Goal: Information Seeking & Learning: Check status

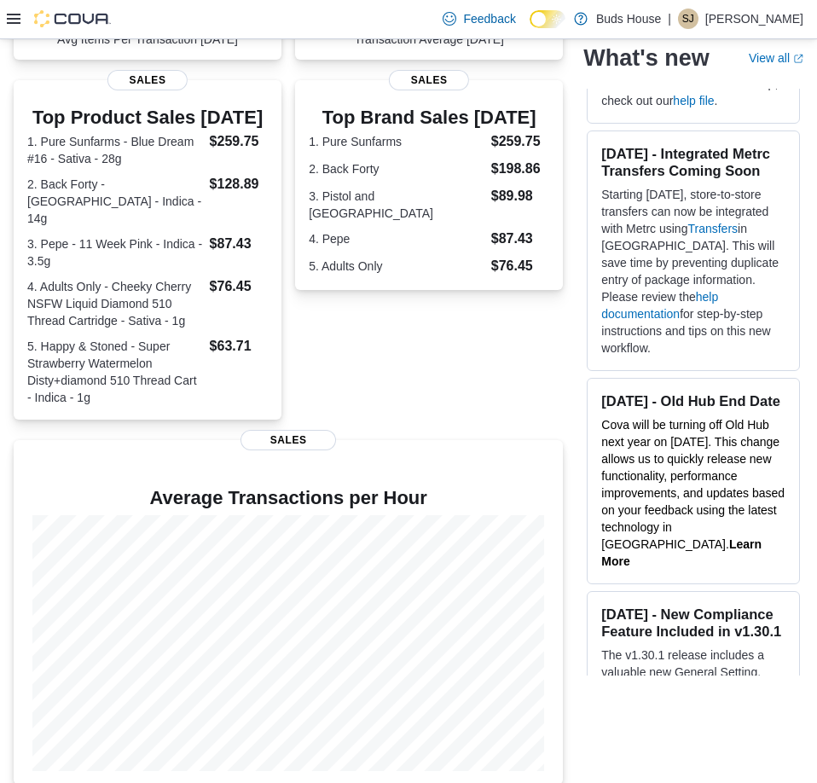
scroll to position [327, 0]
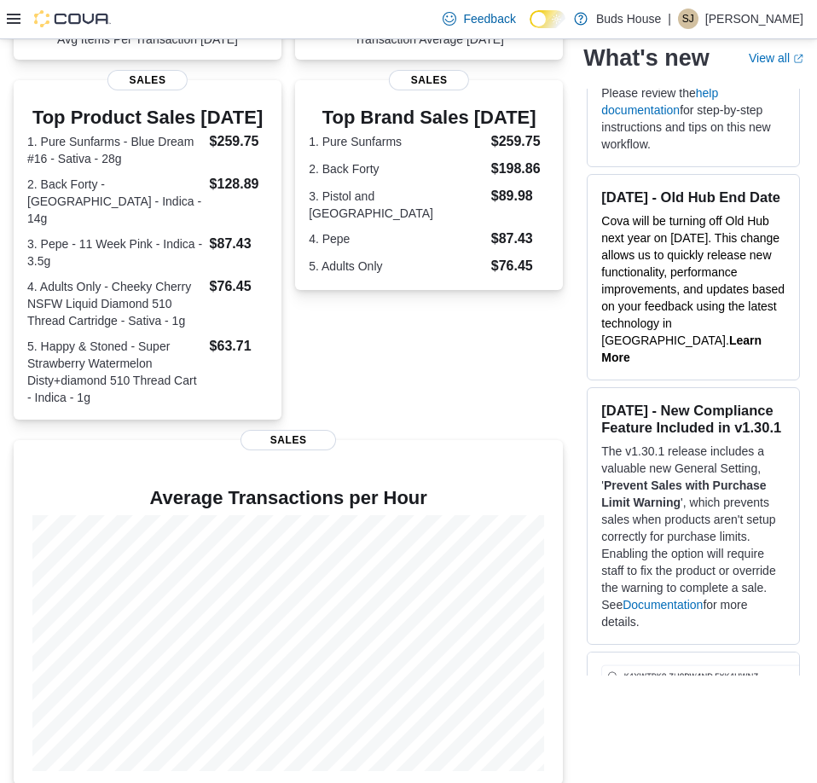
click at [20, 23] on icon at bounding box center [14, 19] width 14 height 10
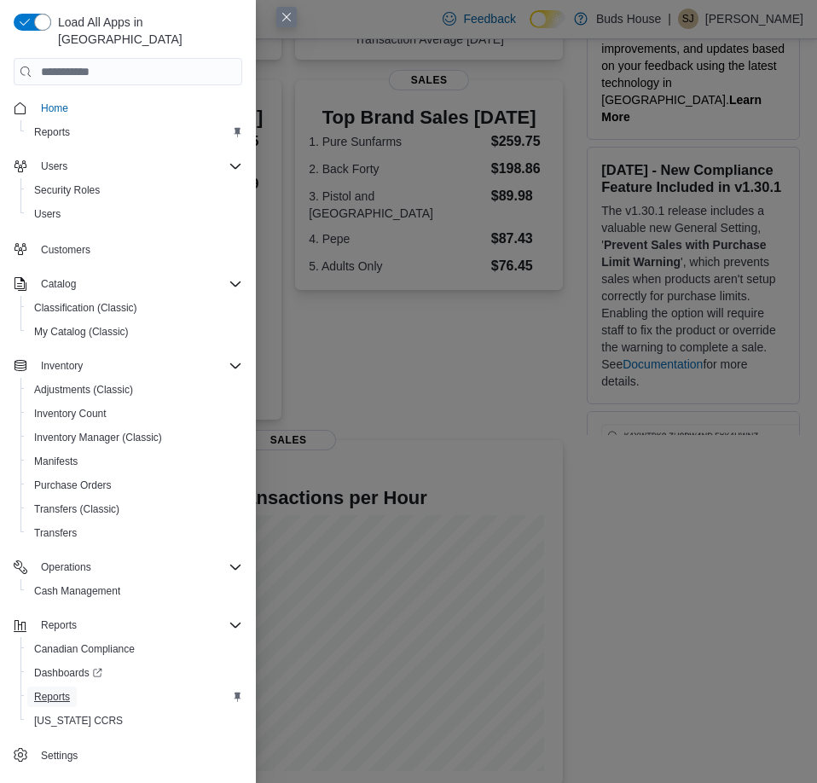
click at [55, 690] on span "Reports" at bounding box center [52, 697] width 36 height 14
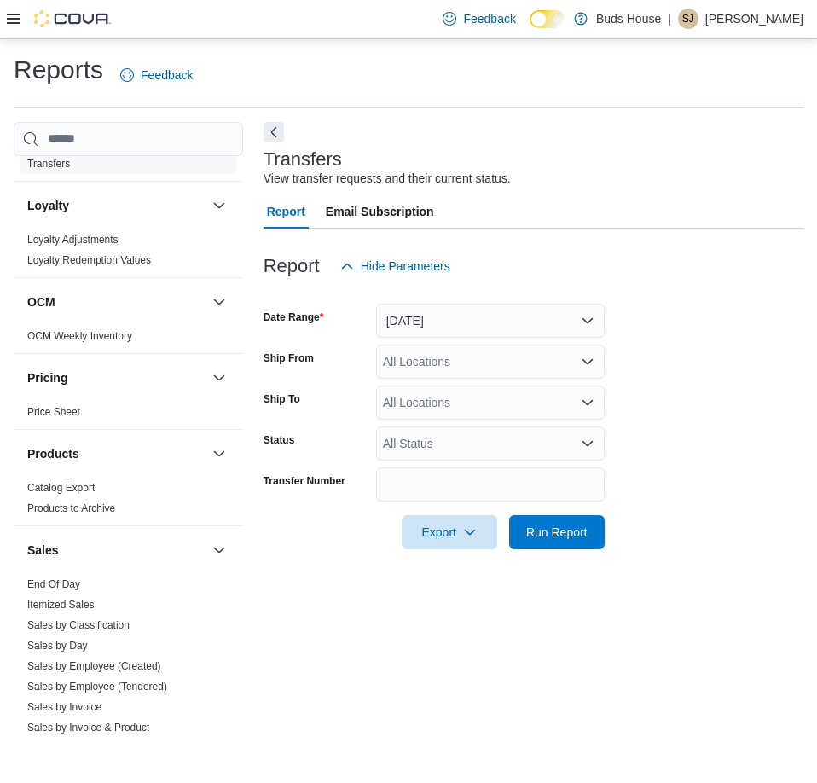
scroll to position [819, 0]
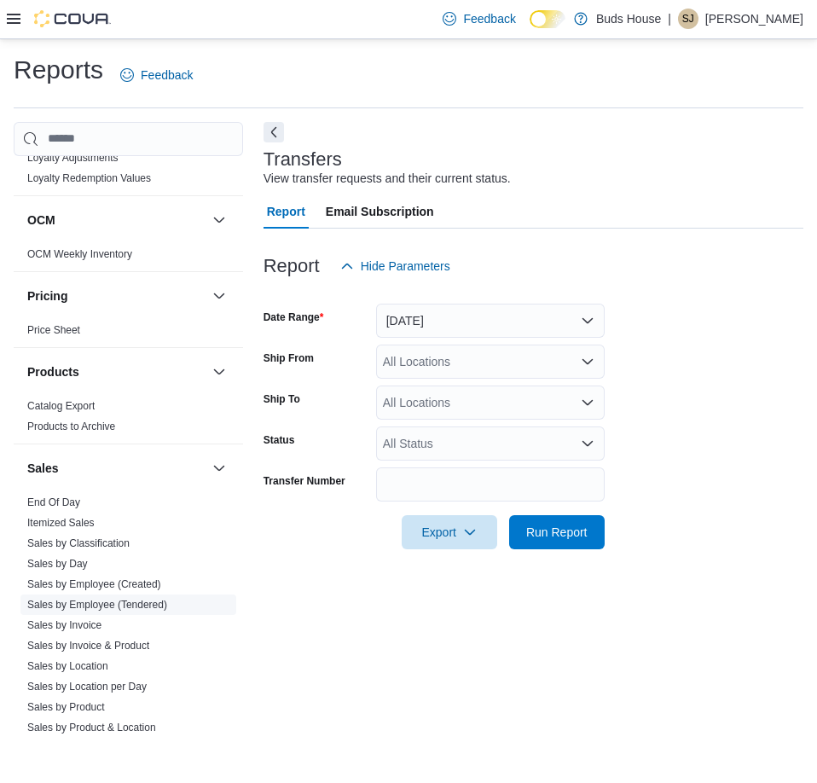
click at [107, 608] on link "Sales by Employee (Tendered)" at bounding box center [97, 605] width 140 height 12
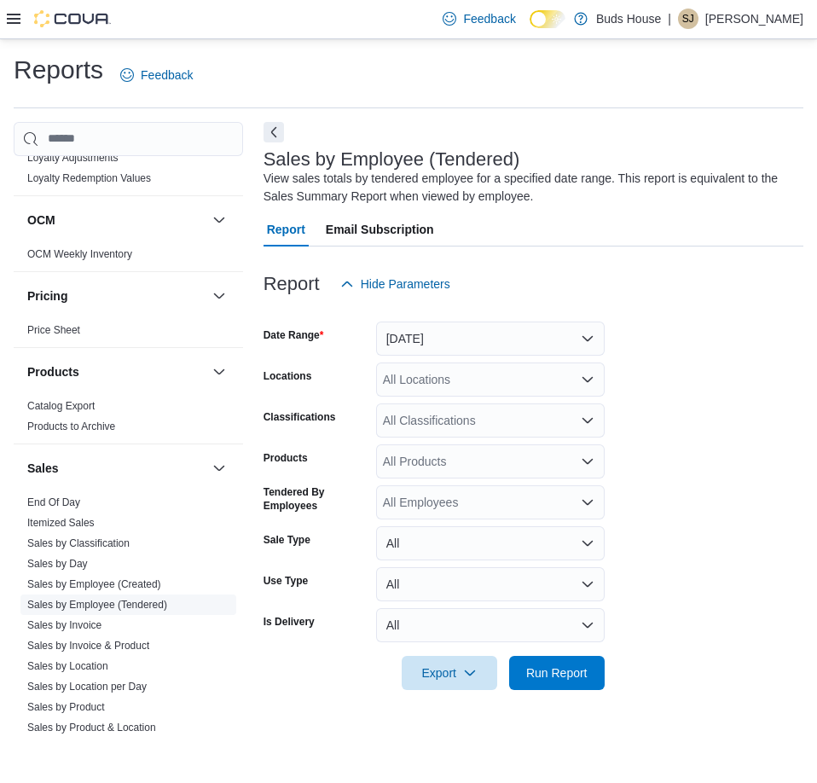
click at [107, 608] on link "Sales by Employee (Tendered)" at bounding box center [97, 605] width 140 height 12
click at [437, 391] on div "All Locations" at bounding box center [490, 379] width 228 height 34
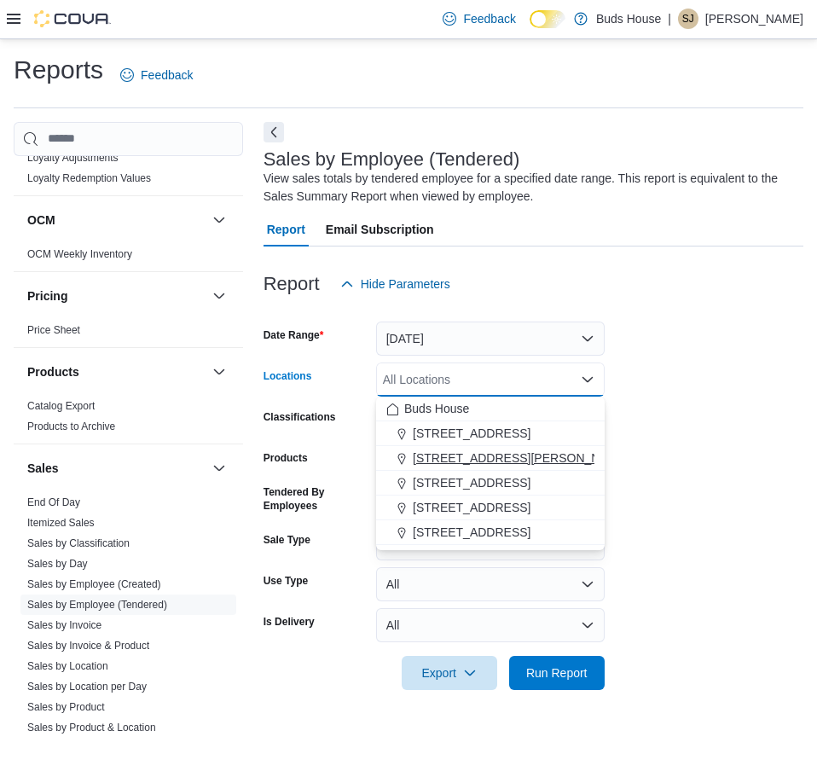
click at [494, 453] on span "[STREET_ADDRESS][PERSON_NAME]" at bounding box center [521, 457] width 217 height 17
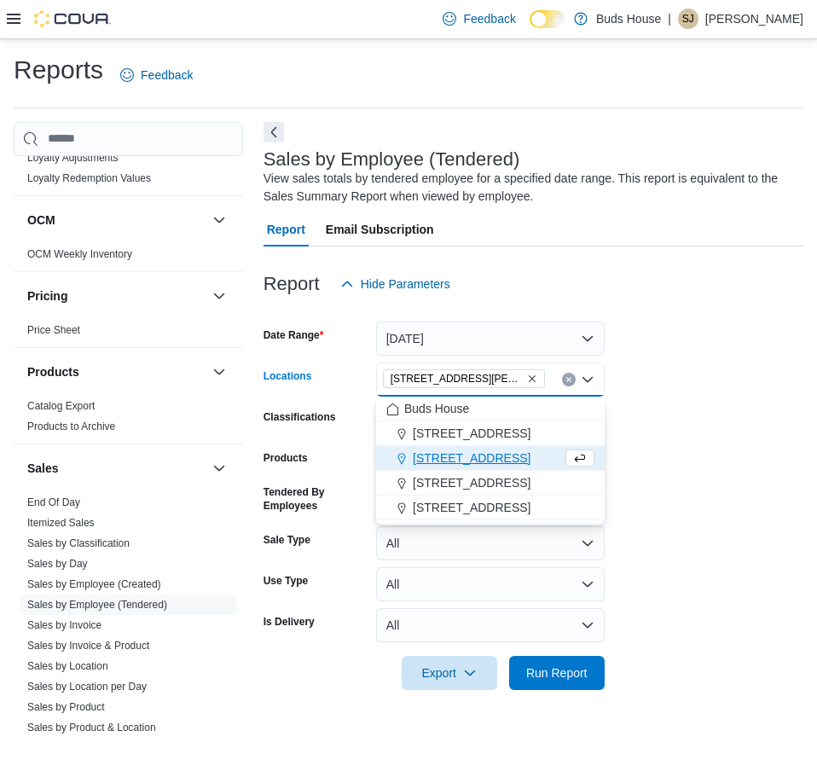
click at [723, 422] on form "Date Range [DATE] Locations [STREET_ADDRESS][PERSON_NAME] Combo box. Selected. …" at bounding box center [533, 495] width 540 height 389
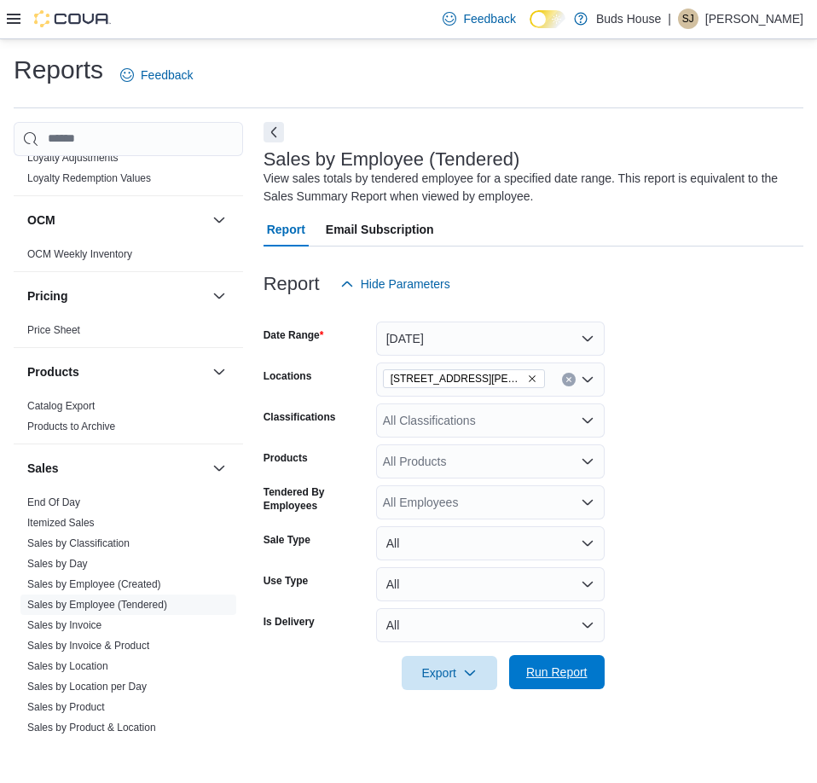
click at [541, 667] on span "Run Report" at bounding box center [556, 671] width 61 height 17
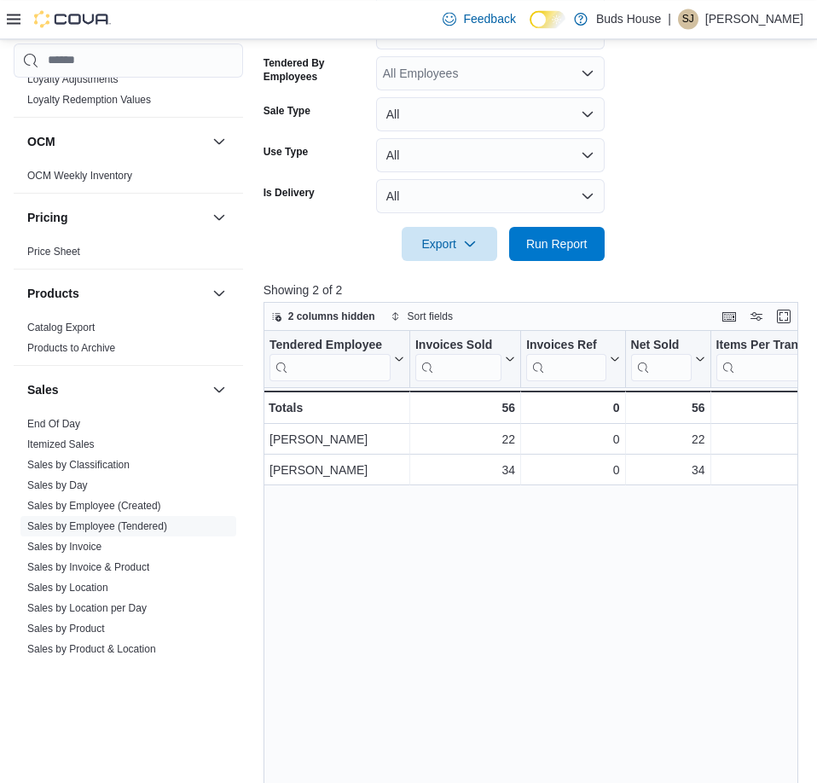
scroll to position [435, 0]
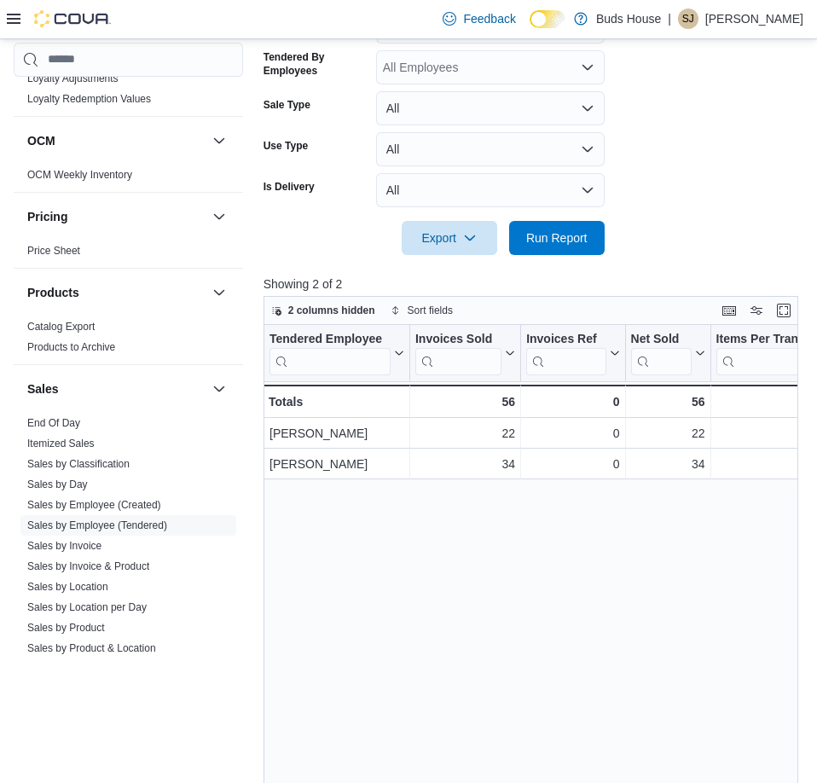
click at [431, 772] on div "Tendered Employee Click to view column header actions Invoices Sold Click to vi…" at bounding box center [530, 623] width 535 height 597
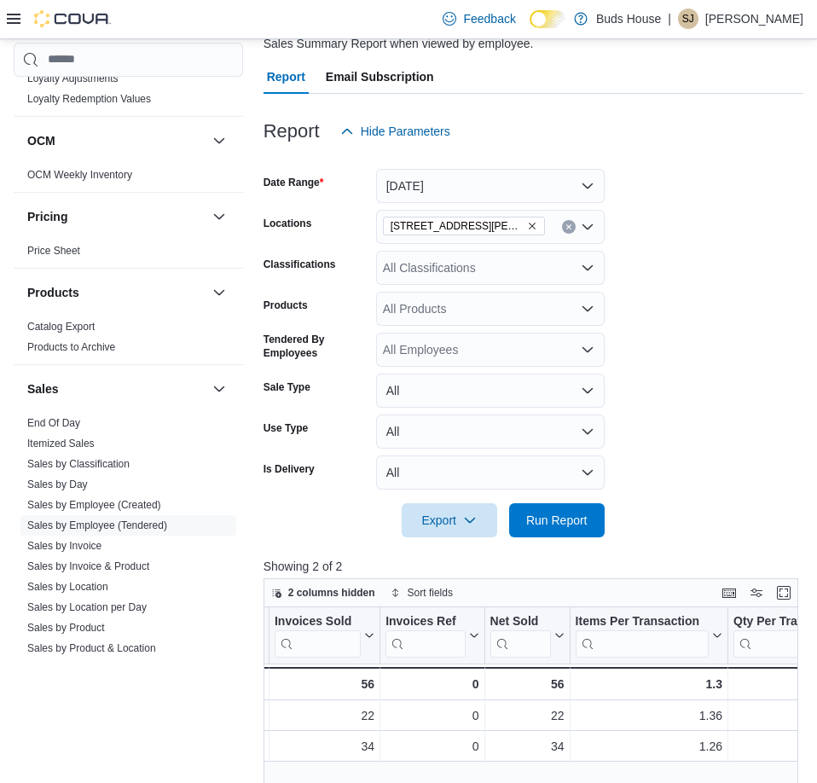
scroll to position [0, 0]
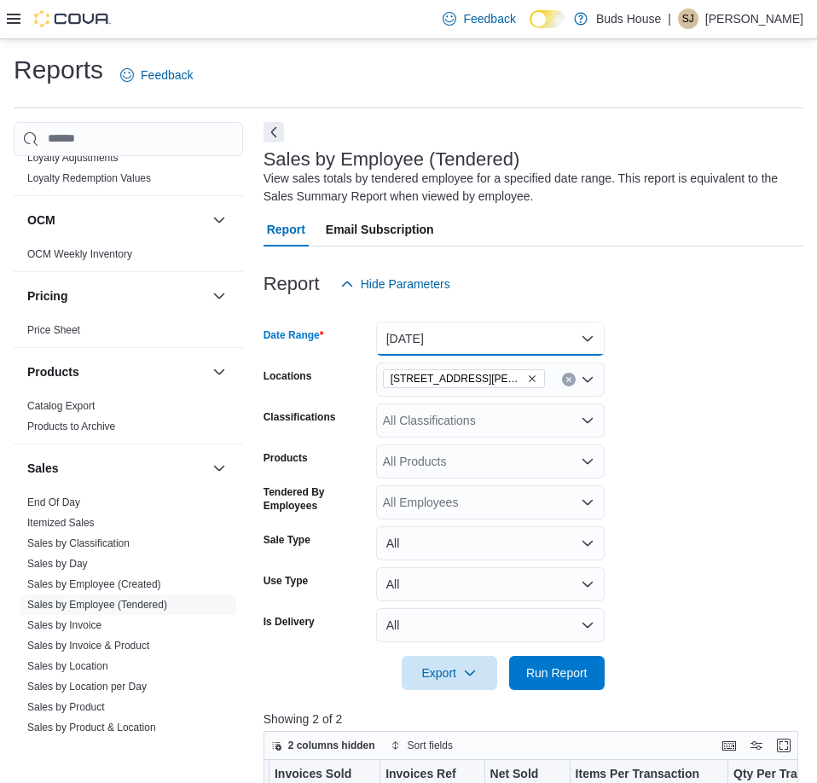
click at [470, 342] on button "[DATE]" at bounding box center [490, 338] width 228 height 34
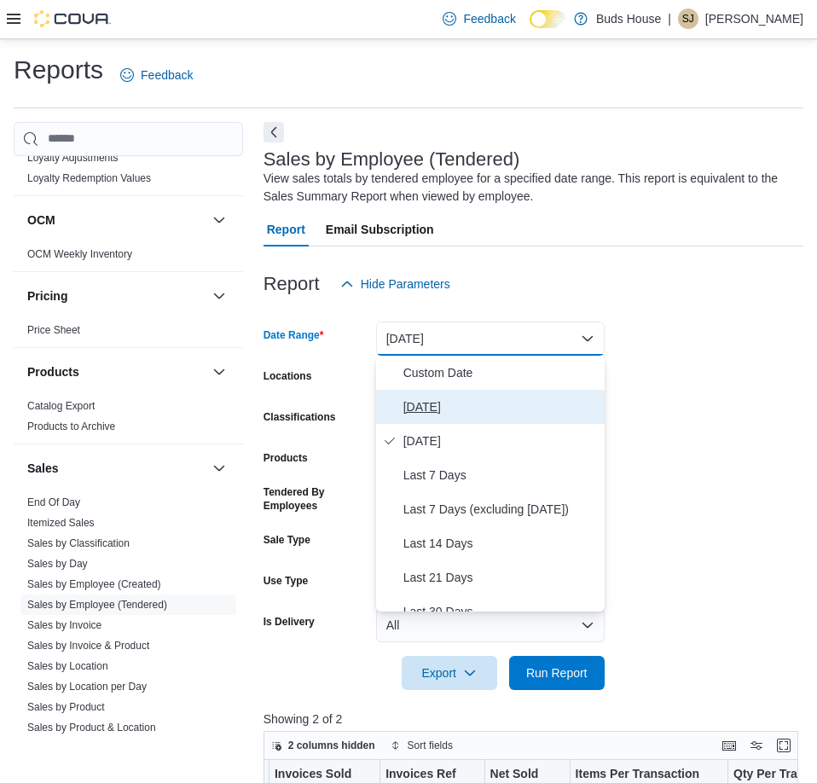
click at [404, 419] on button "[DATE]" at bounding box center [490, 407] width 228 height 34
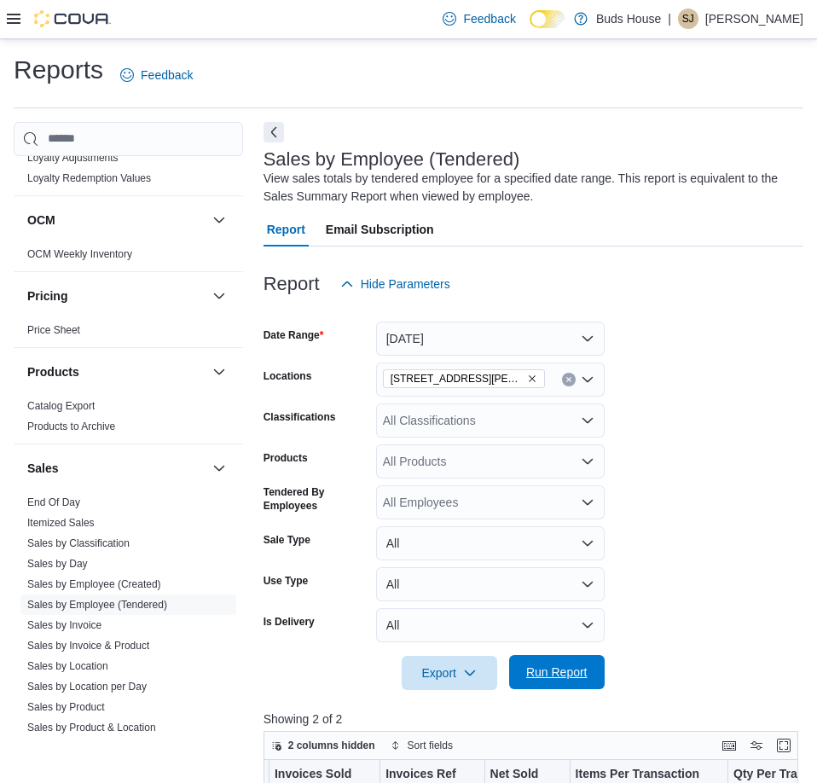
click at [549, 669] on span "Run Report" at bounding box center [556, 671] width 61 height 17
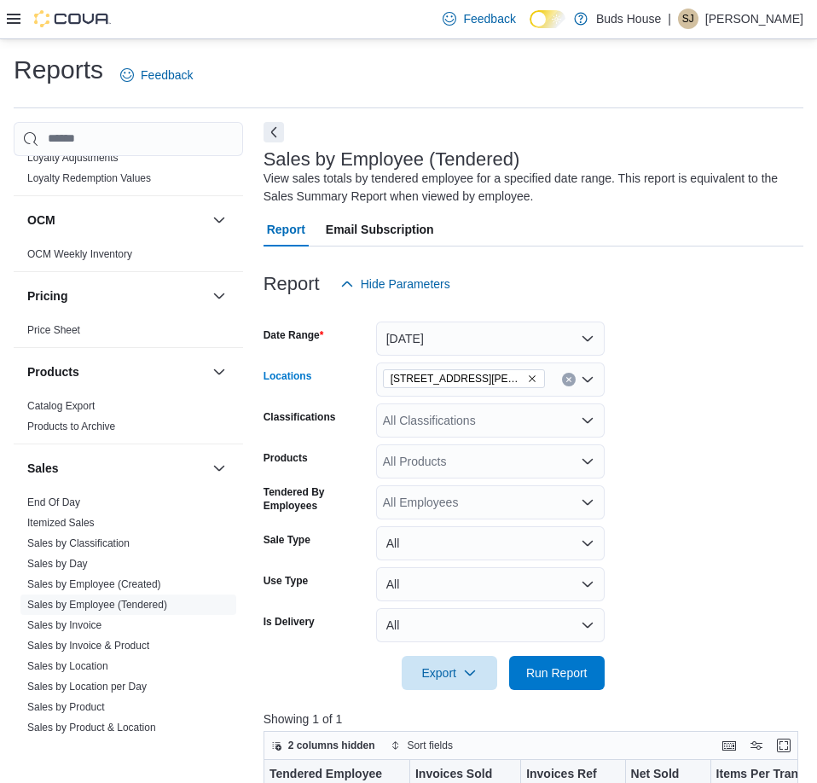
click at [527, 379] on icon "Remove 201 Hurst Dr #6 from selection in this group" at bounding box center [532, 378] width 10 height 10
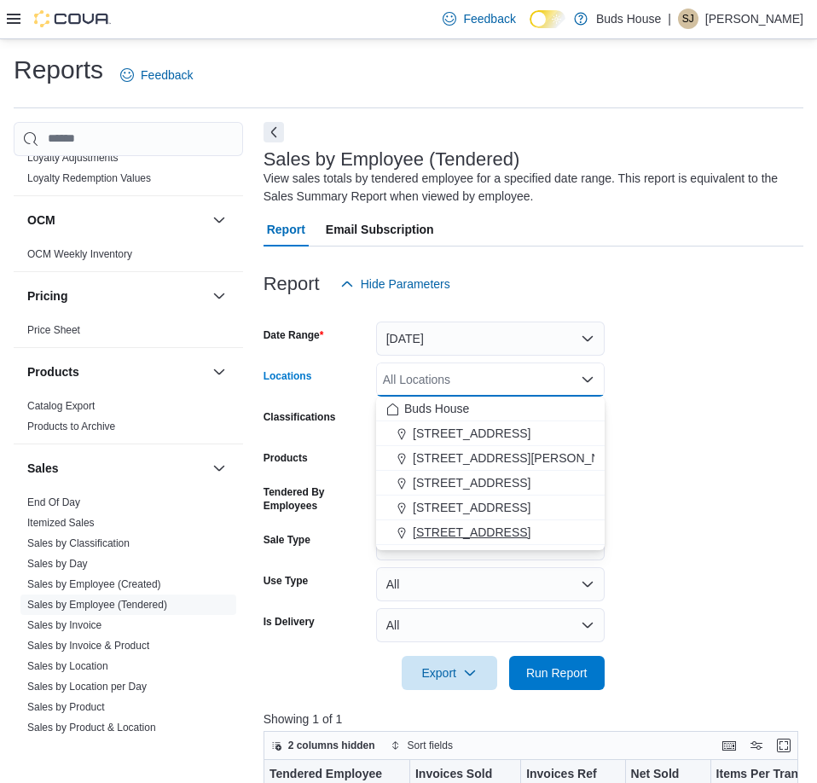
click at [468, 538] on span "[STREET_ADDRESS]" at bounding box center [472, 532] width 118 height 17
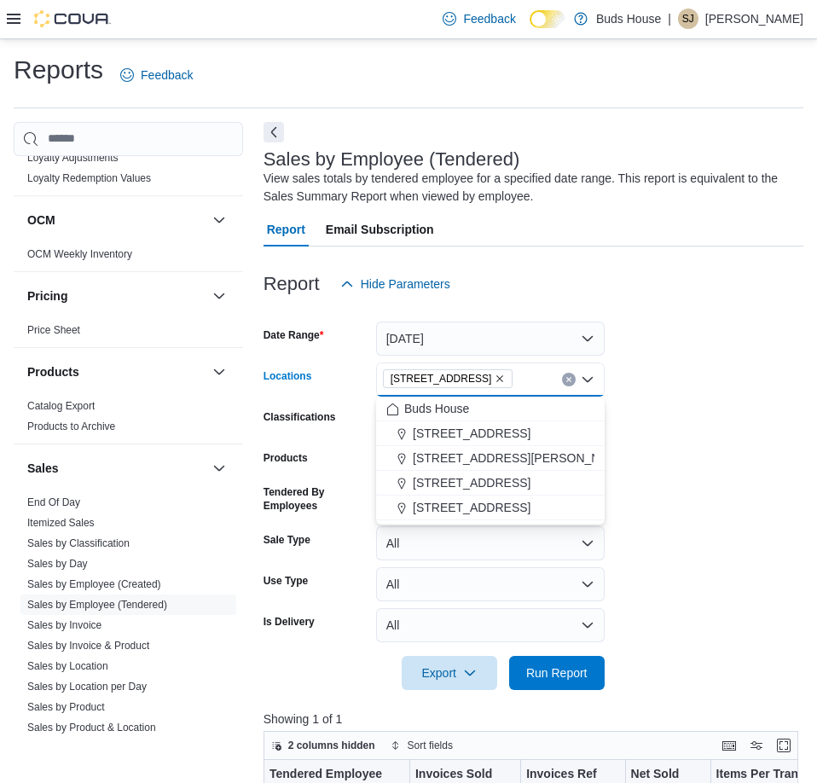
click at [657, 589] on form "Date Range [DATE] Locations [STREET_ADDRESS] Combo box. Selected. [STREET_ADDRE…" at bounding box center [533, 495] width 540 height 389
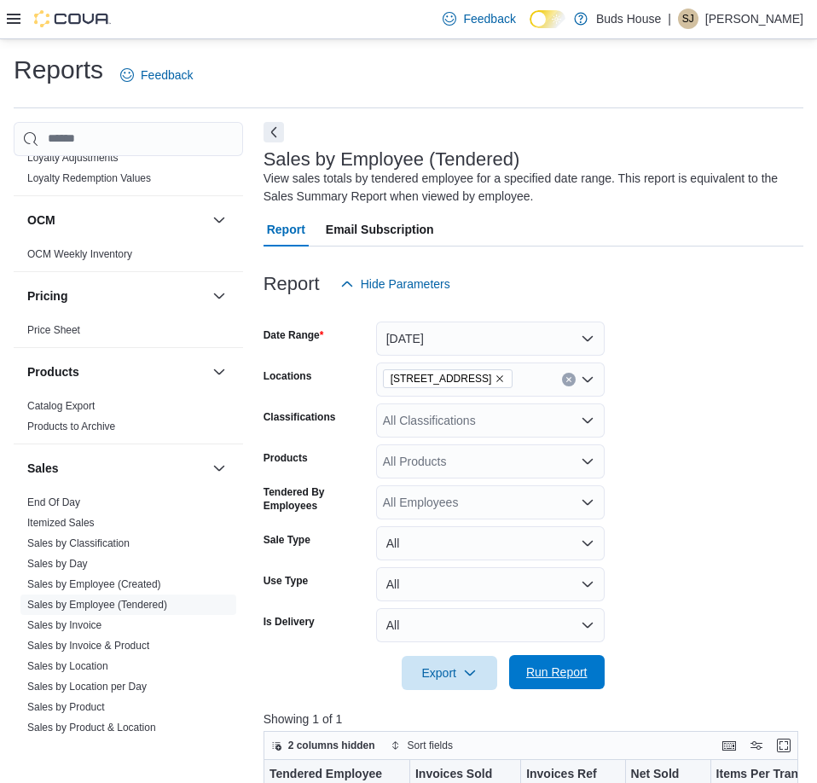
click at [511, 680] on button "Run Report" at bounding box center [556, 672] width 95 height 34
